Goal: Task Accomplishment & Management: Manage account settings

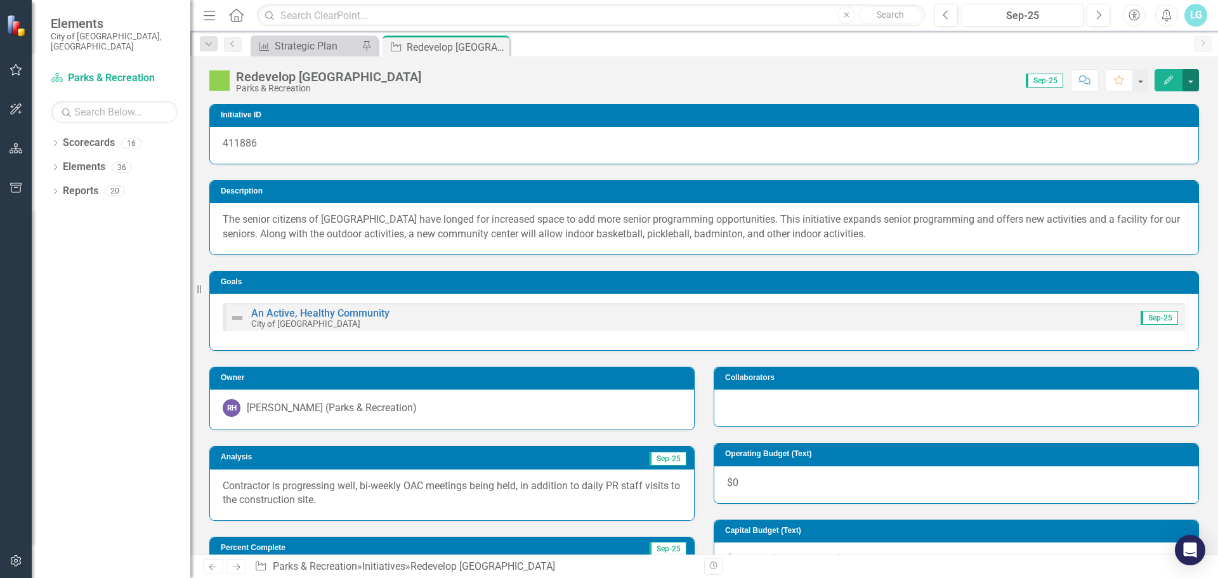
click at [1193, 83] on button "button" at bounding box center [1190, 80] width 16 height 22
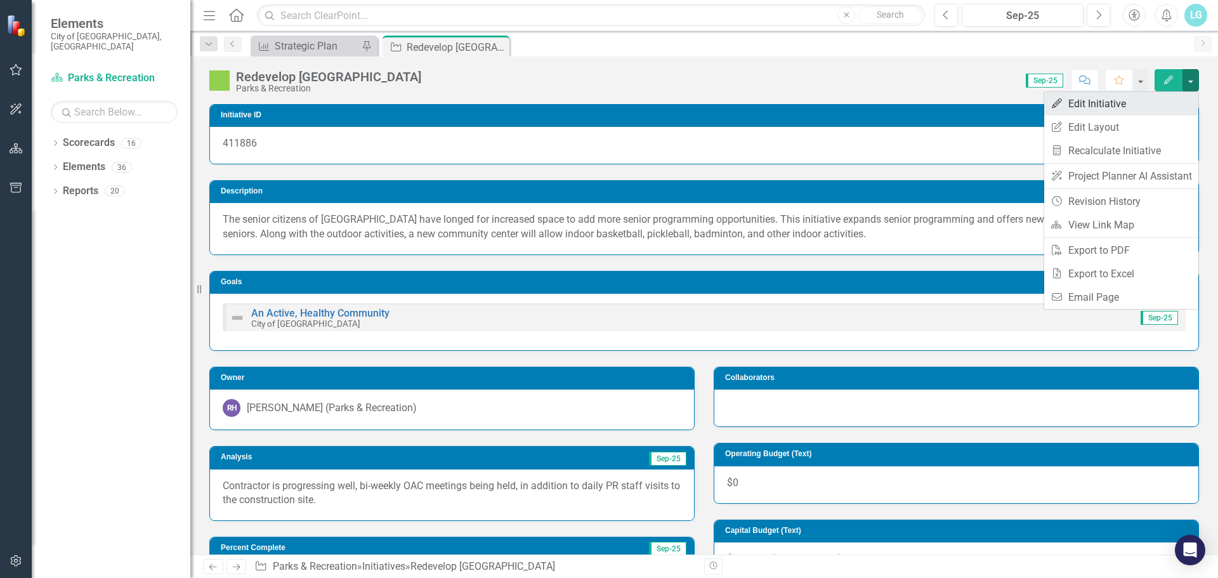
click at [1175, 108] on link "Edit Edit Initiative" at bounding box center [1121, 103] width 154 height 23
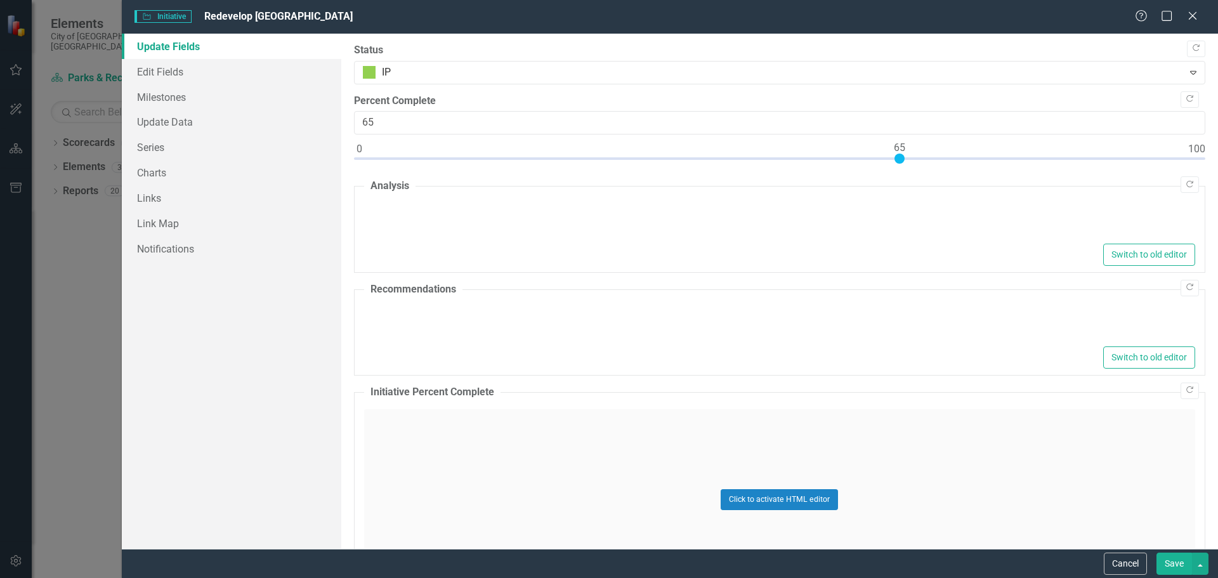
type textarea "<p>Contractor is progressing well, bi-weekly OAC meetings being held, in additi…"
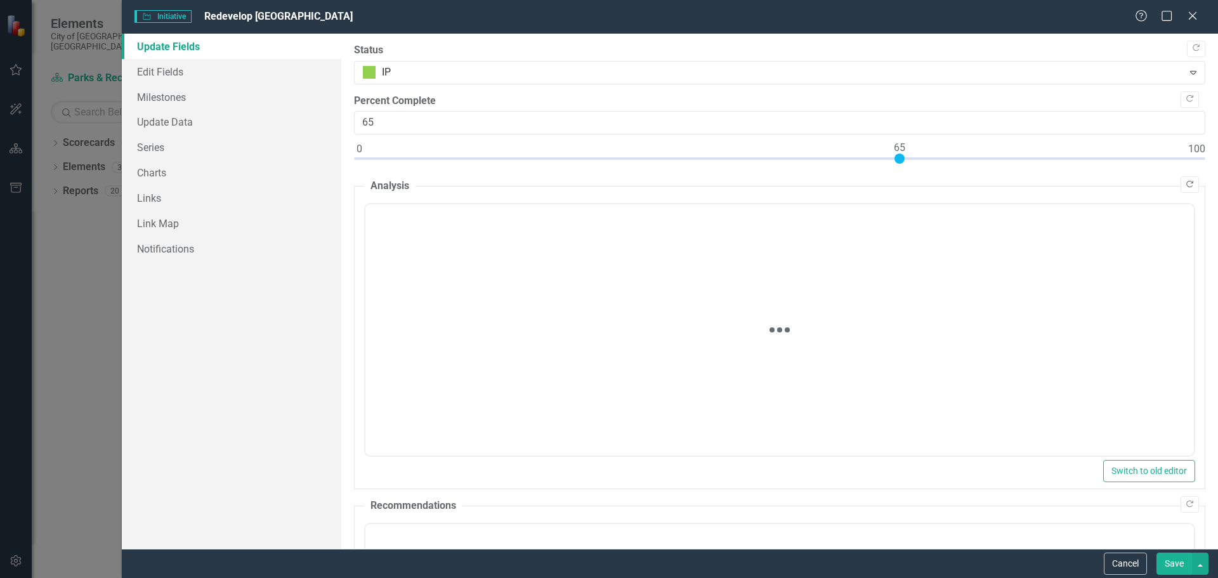
click at [1185, 186] on icon "Copy Forward" at bounding box center [1190, 185] width 10 height 8
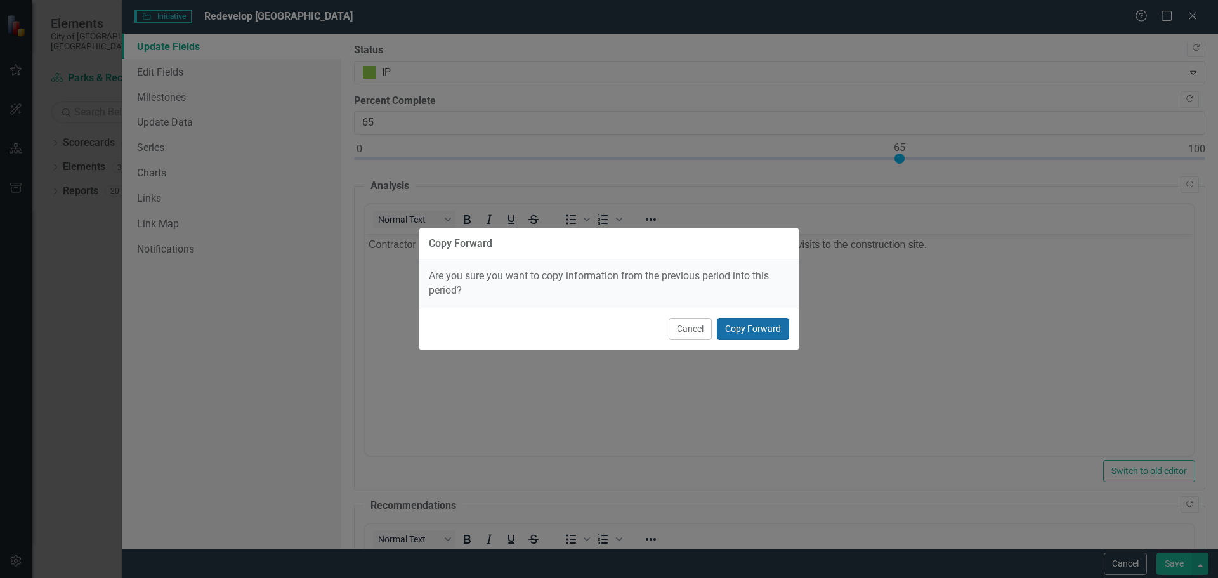
click at [771, 322] on button "Copy Forward" at bounding box center [753, 329] width 72 height 22
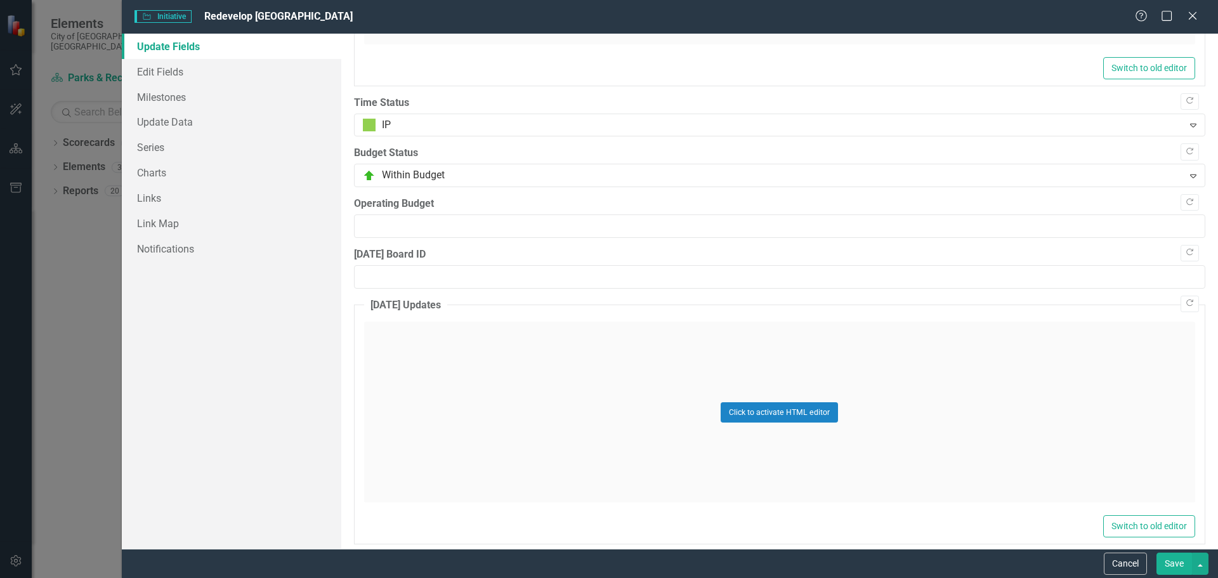
scroll to position [993, 0]
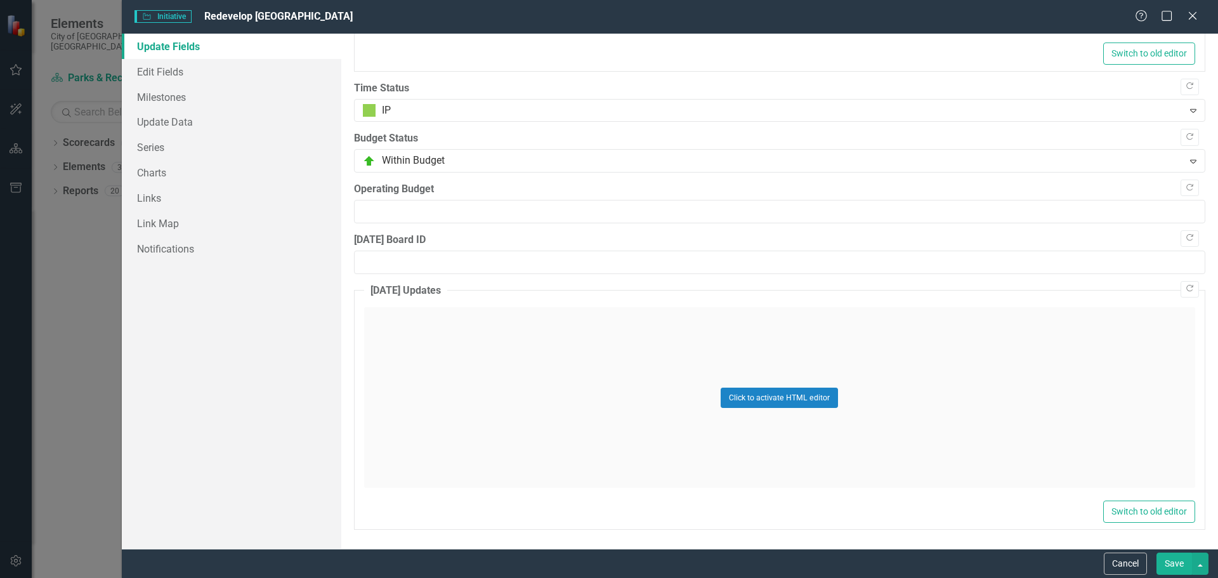
click at [1167, 561] on button "Save" at bounding box center [1174, 563] width 36 height 22
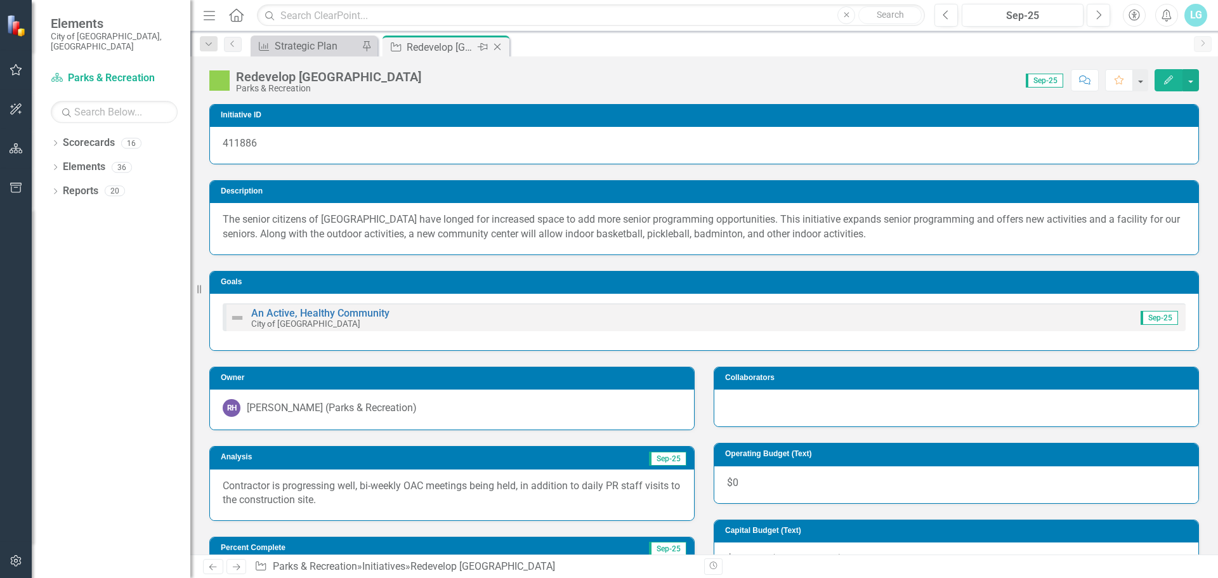
click at [498, 47] on icon "Close" at bounding box center [497, 47] width 13 height 10
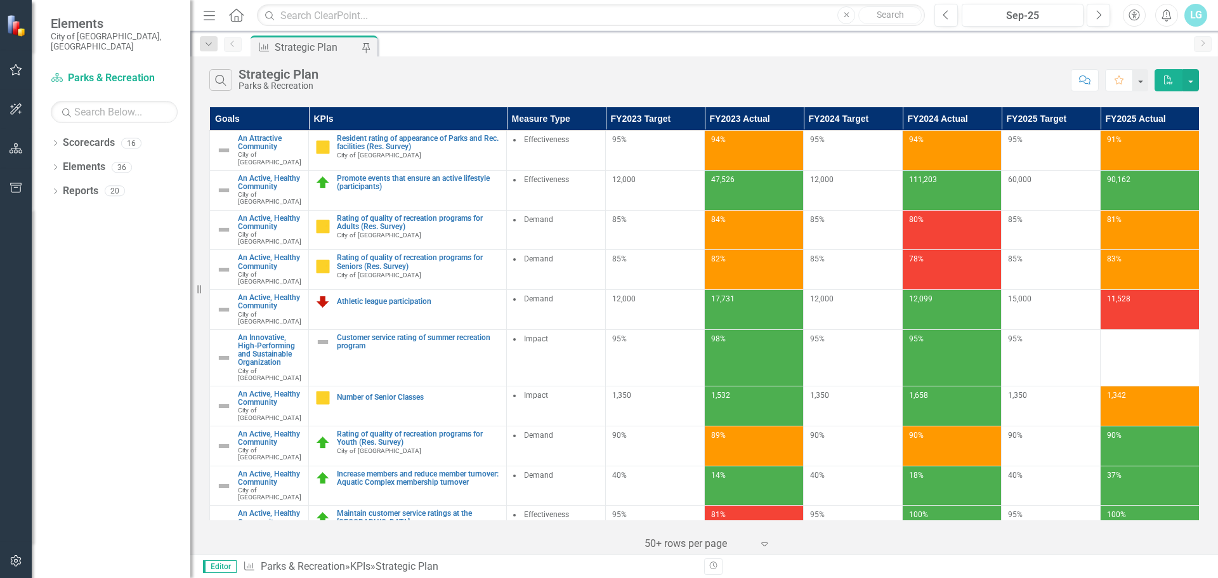
click at [1196, 6] on div "LG" at bounding box center [1195, 15] width 23 height 23
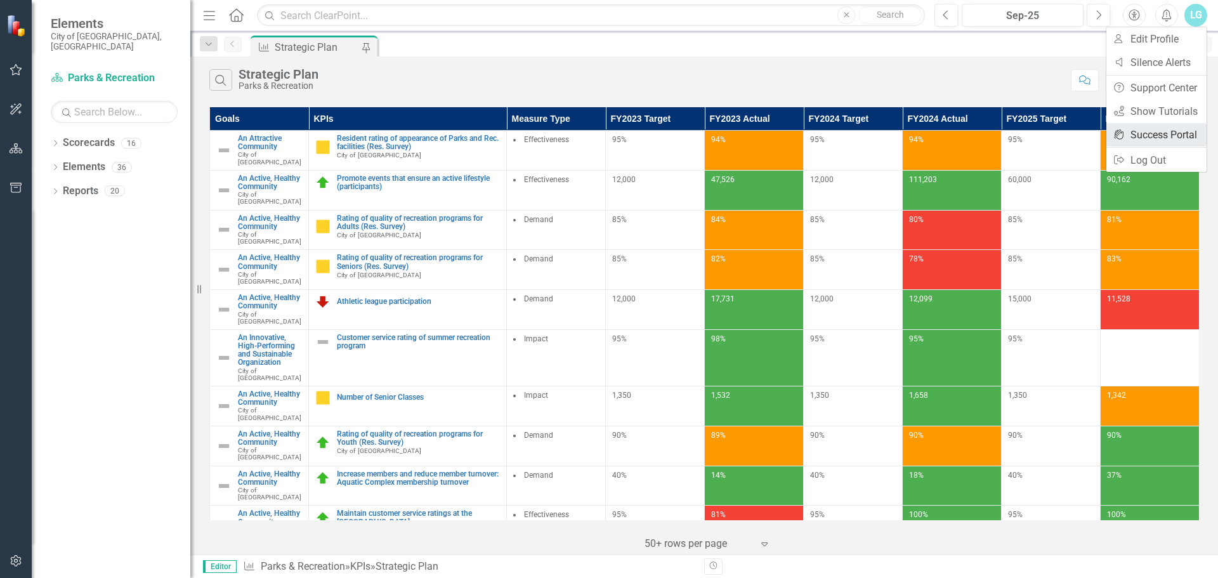
click at [1156, 144] on link "icon.portal Success Portal" at bounding box center [1156, 134] width 100 height 23
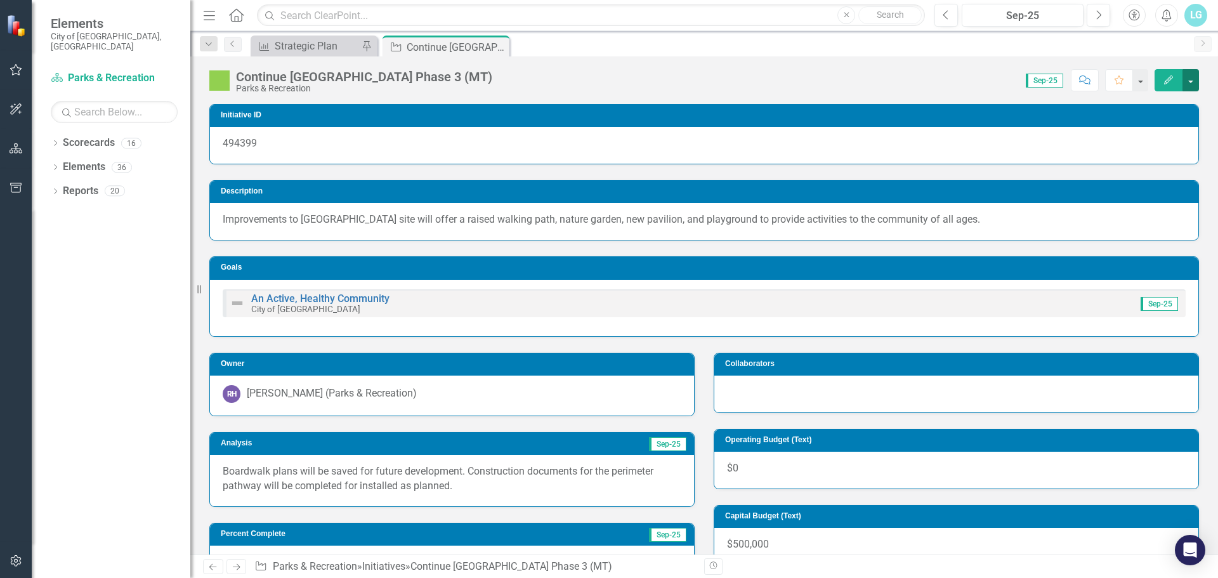
click at [1196, 79] on button "button" at bounding box center [1190, 80] width 16 height 22
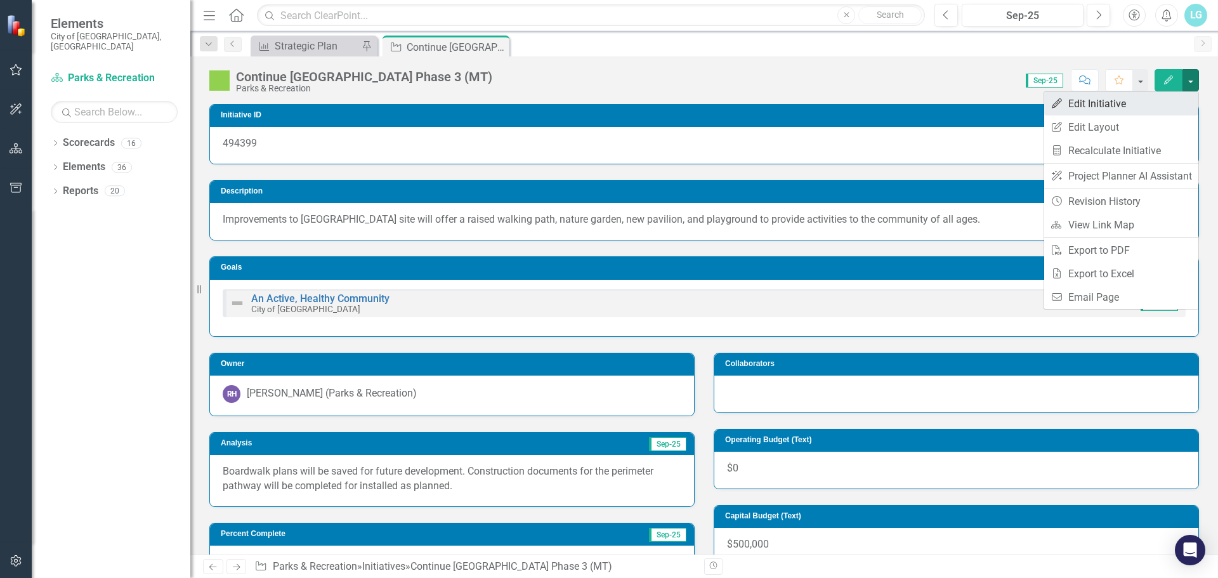
click at [1130, 108] on link "Edit Edit Initiative" at bounding box center [1121, 103] width 154 height 23
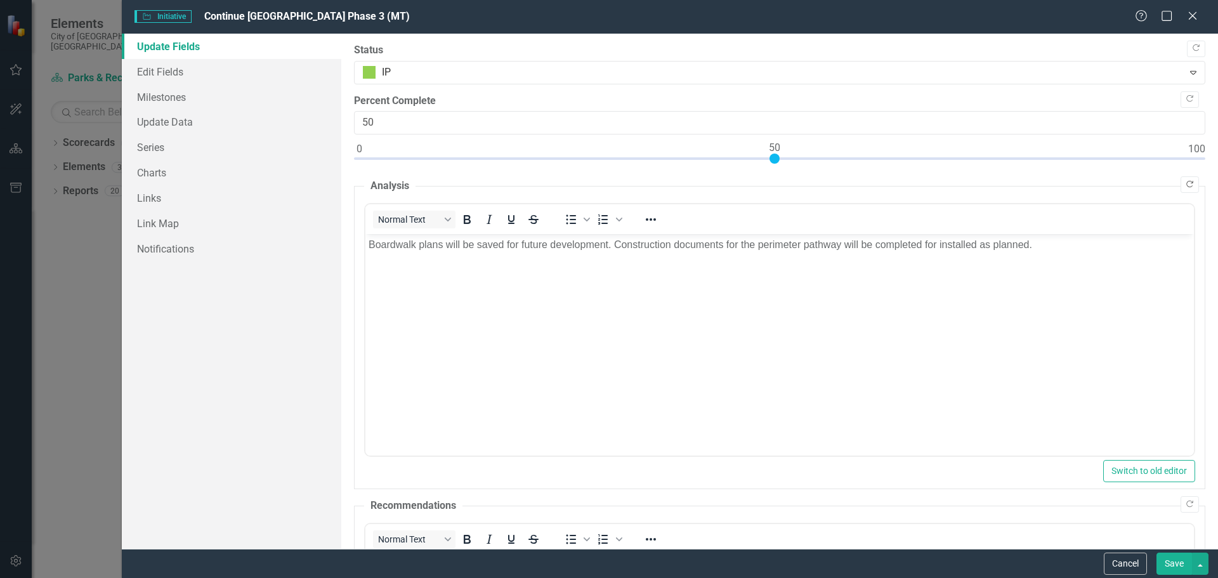
click at [1185, 183] on icon "Copy Forward" at bounding box center [1190, 185] width 10 height 8
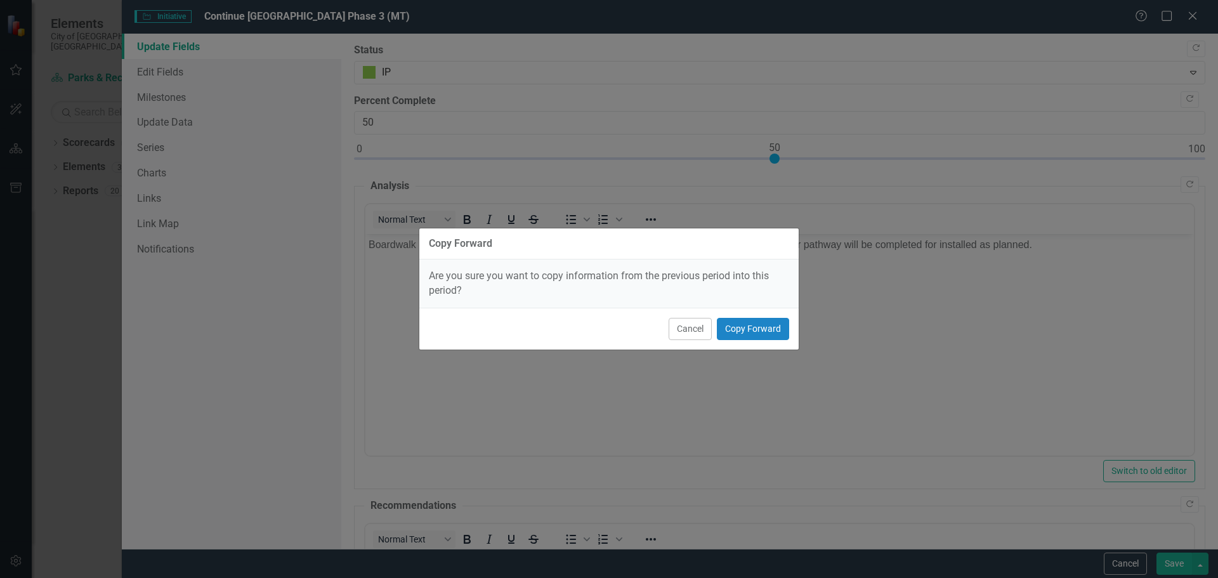
click at [776, 317] on div "Cancel Copy Forward" at bounding box center [608, 329] width 379 height 42
click at [775, 320] on button "Copy Forward" at bounding box center [753, 329] width 72 height 22
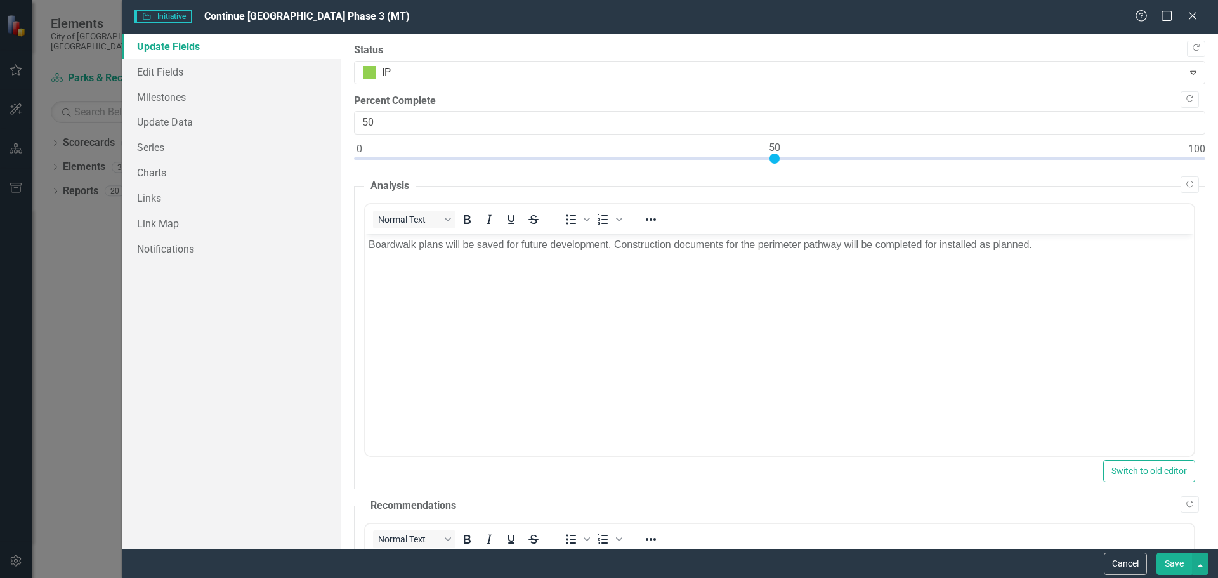
click at [1174, 558] on button "Save" at bounding box center [1174, 563] width 36 height 22
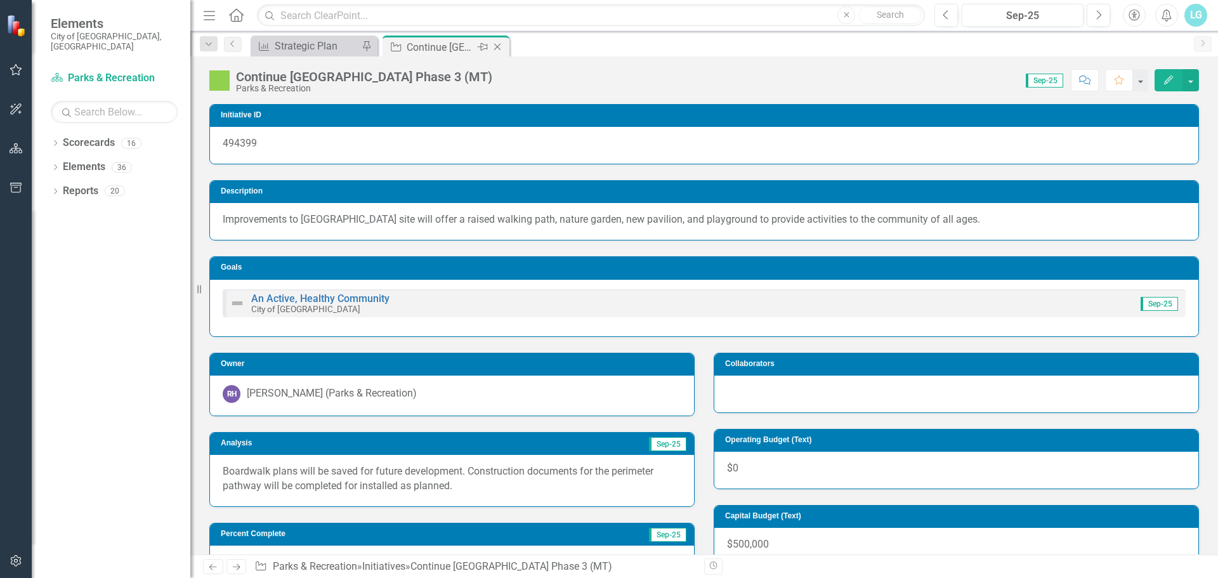
click at [498, 48] on icon at bounding box center [497, 47] width 7 height 7
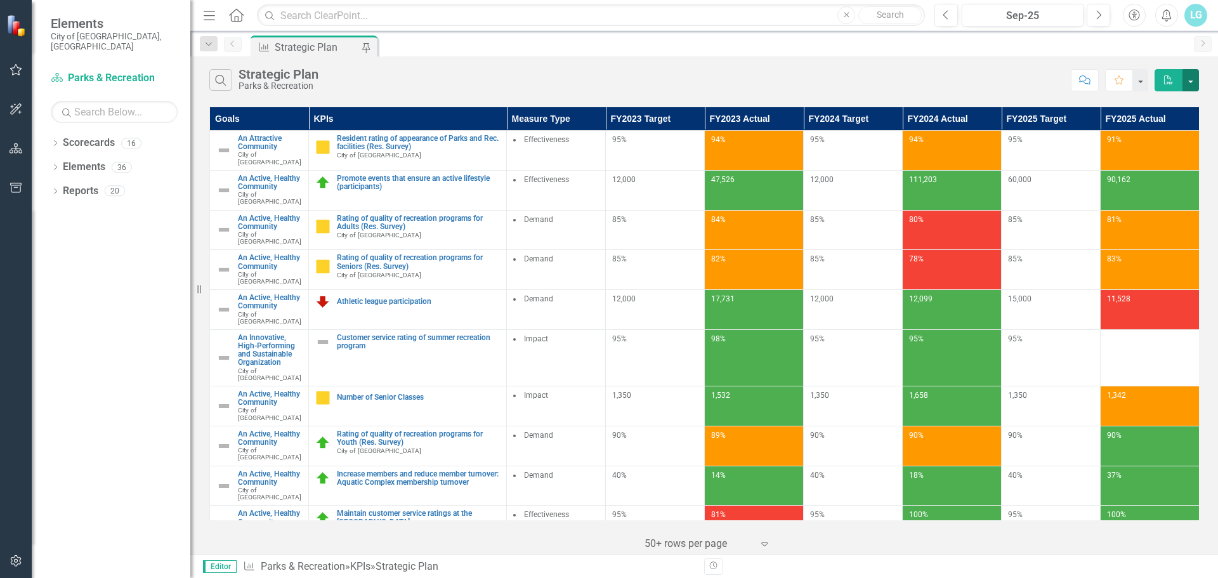
click at [1190, 80] on button "button" at bounding box center [1190, 80] width 16 height 22
drag, startPoint x: 1071, startPoint y: 53, endPoint x: 1080, endPoint y: 52, distance: 9.5
click at [1071, 53] on div "KPI Strategic Plan Pin" at bounding box center [717, 46] width 939 height 20
click at [1198, 22] on div "LG" at bounding box center [1195, 15] width 23 height 23
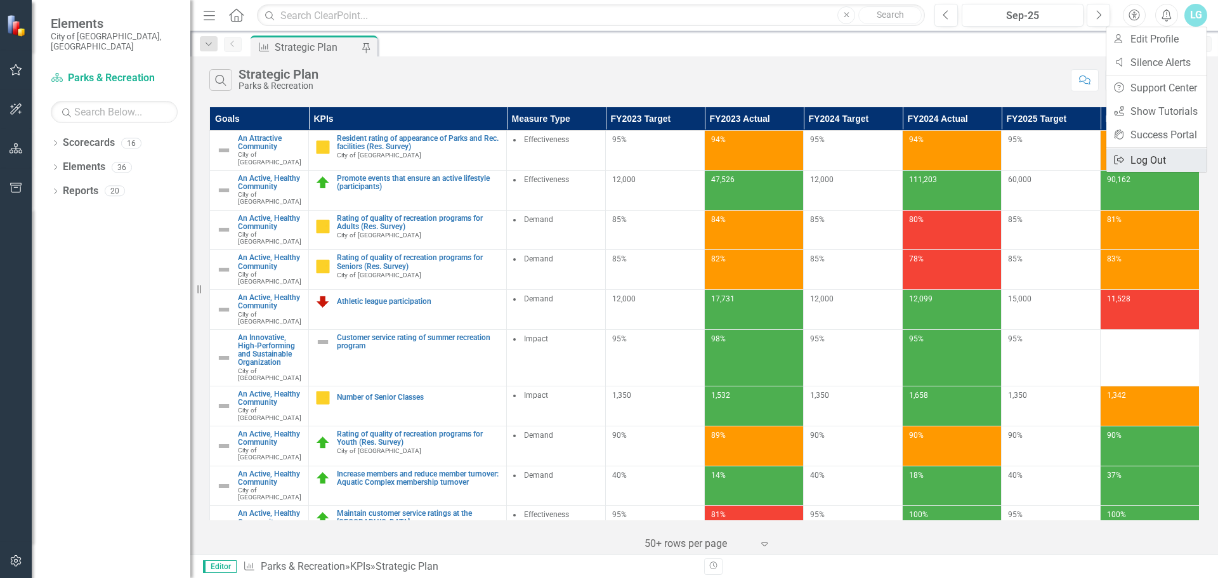
click at [1151, 157] on link "Logout Log Out" at bounding box center [1156, 159] width 100 height 23
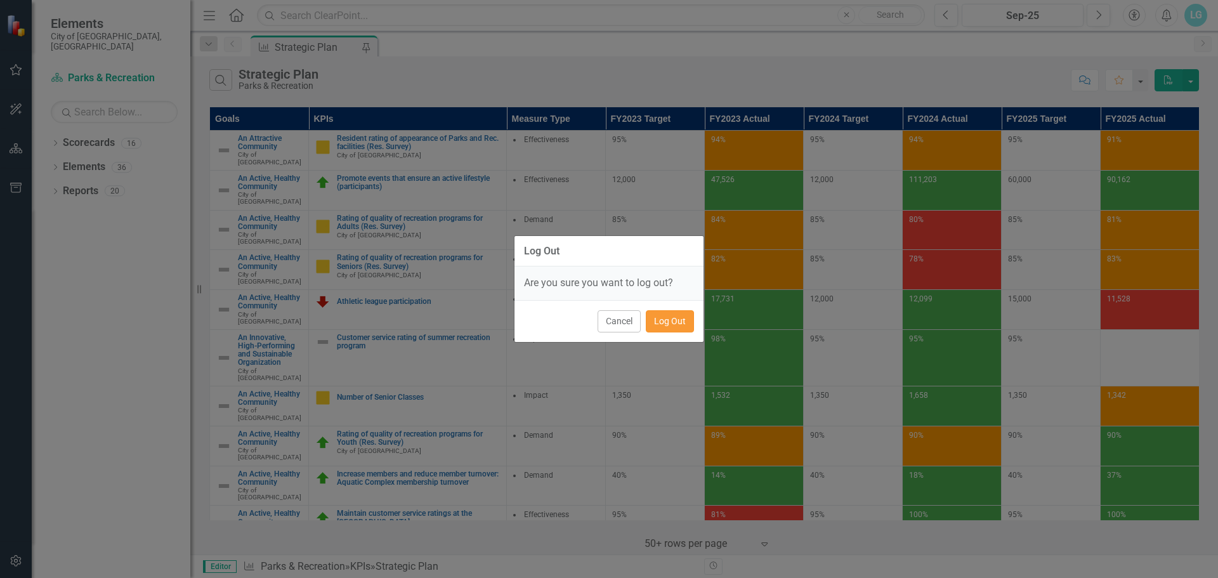
click at [679, 322] on button "Log Out" at bounding box center [670, 321] width 48 height 22
